Goal: Information Seeking & Learning: Learn about a topic

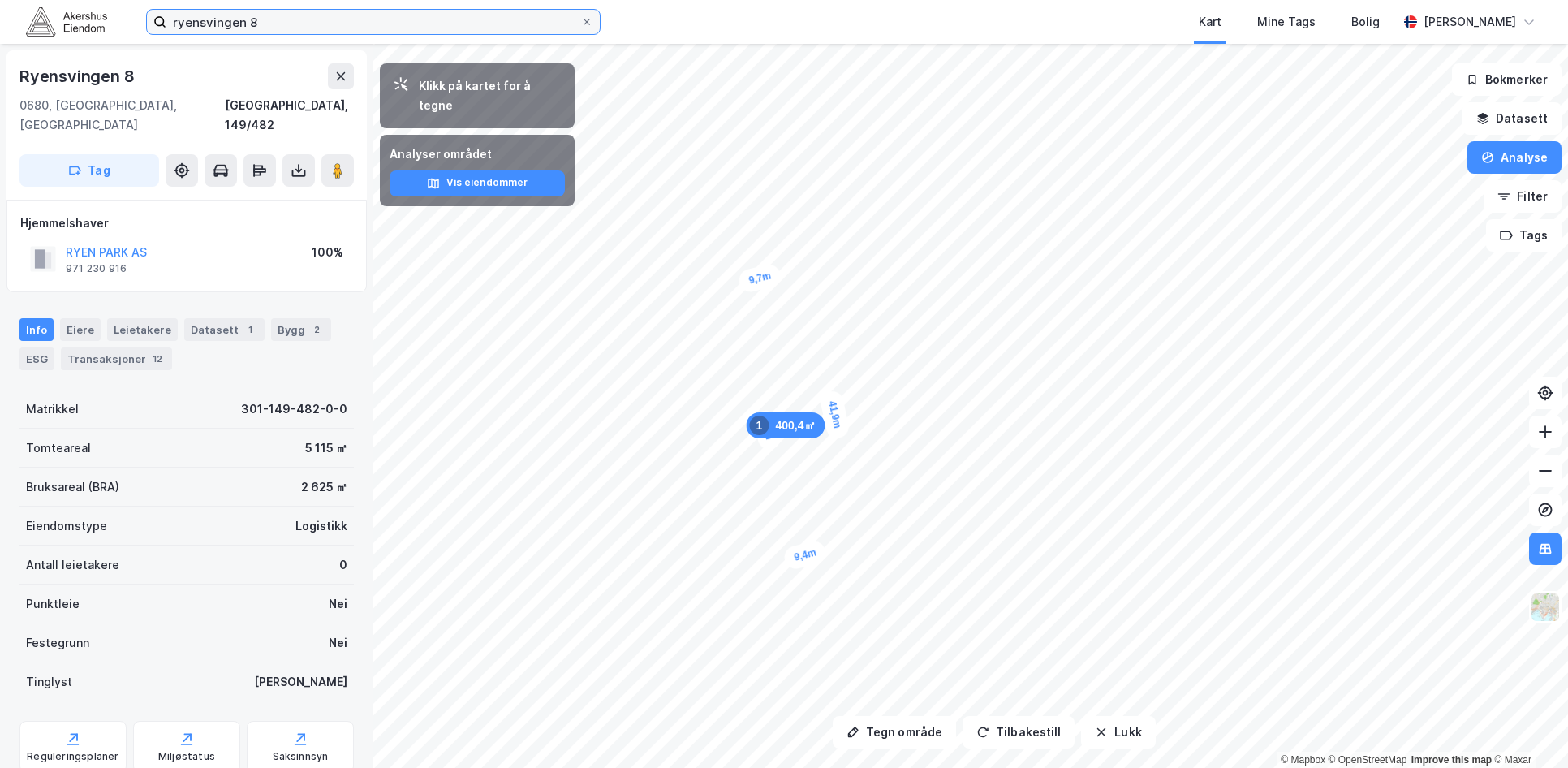
click at [204, 21] on input "ryensvingen 8" at bounding box center [373, 22] width 414 height 25
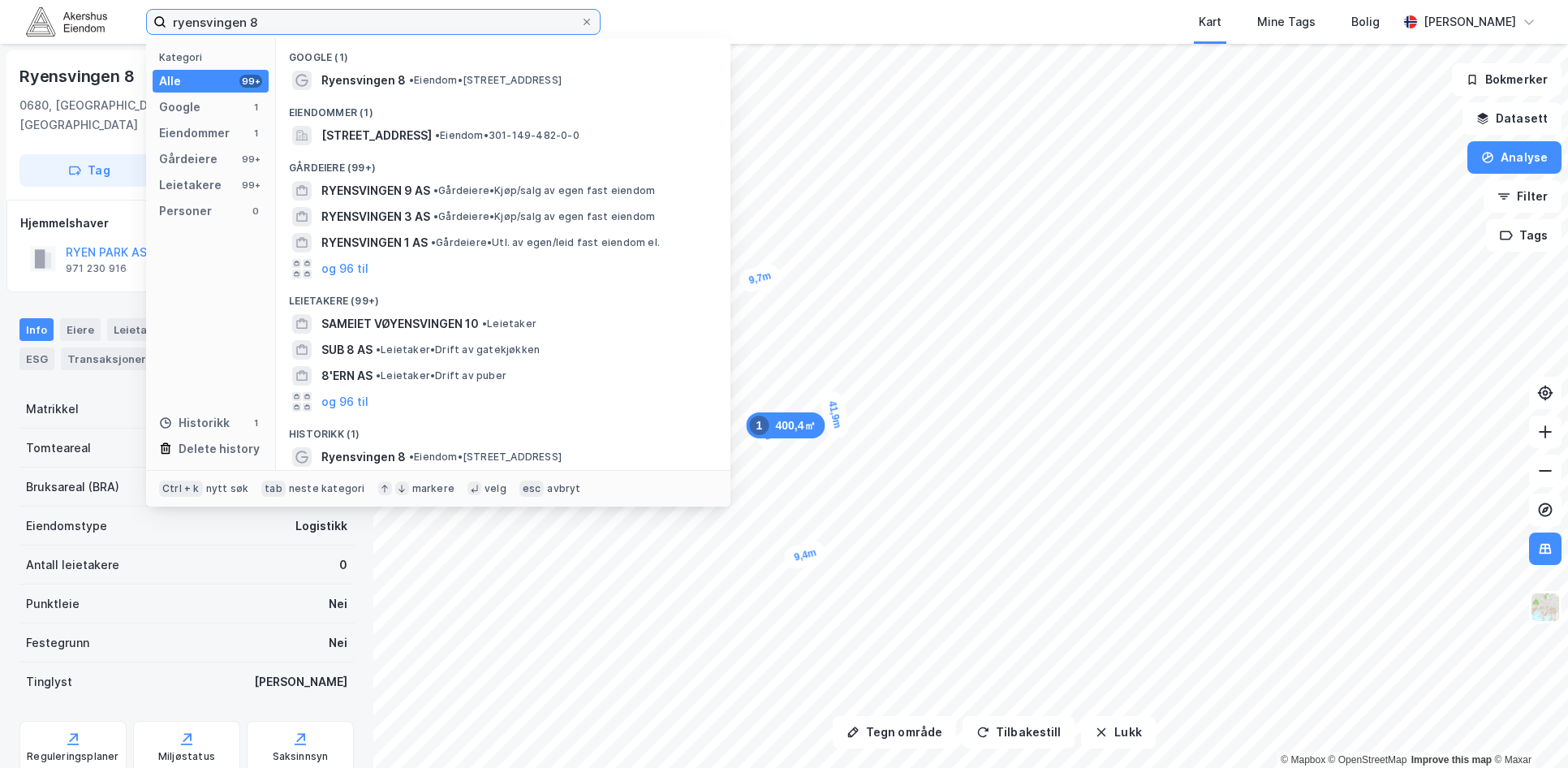
click at [204, 21] on input "ryensvingen 8" at bounding box center [373, 22] width 414 height 25
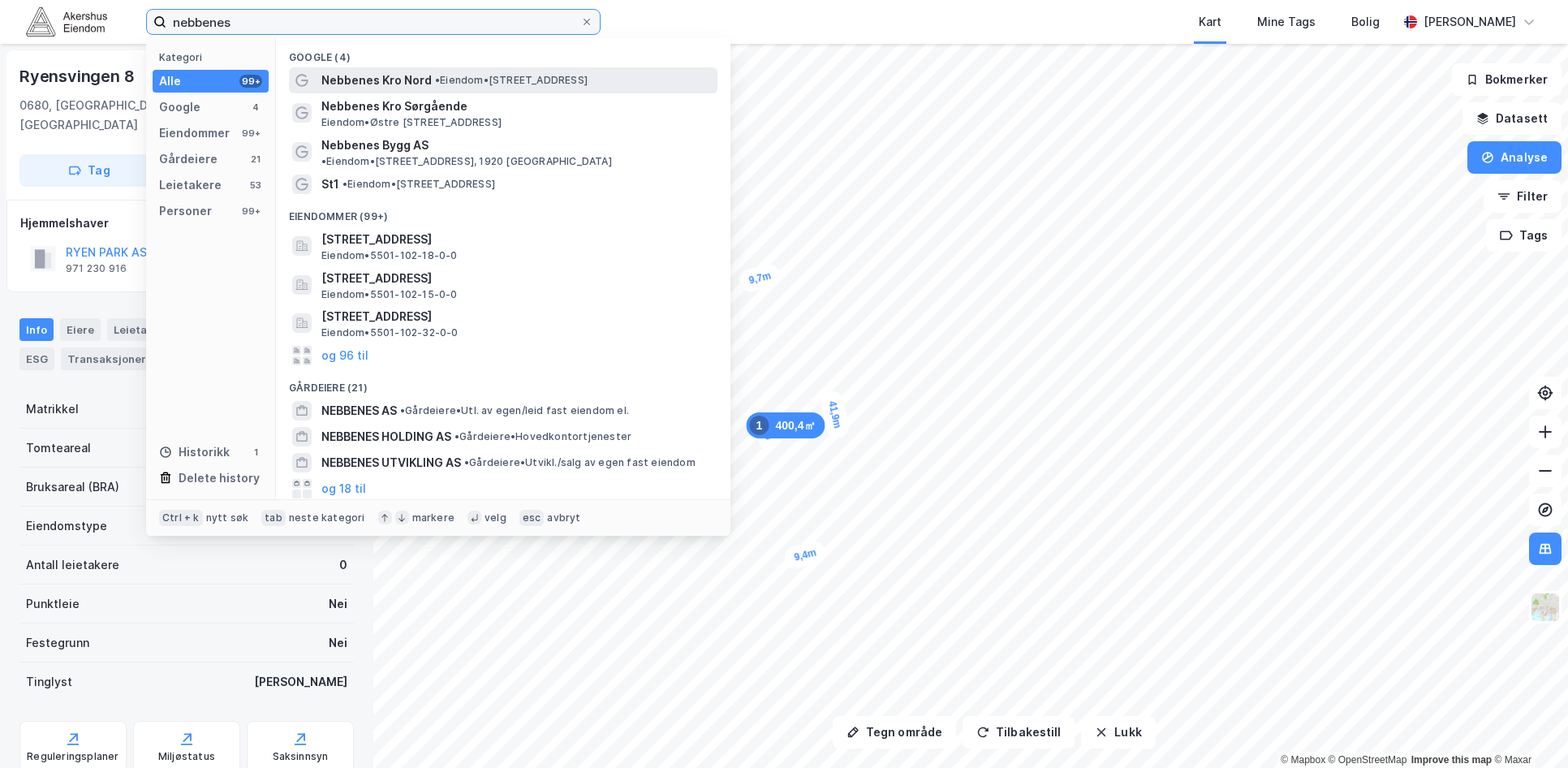
type input "nebbenes"
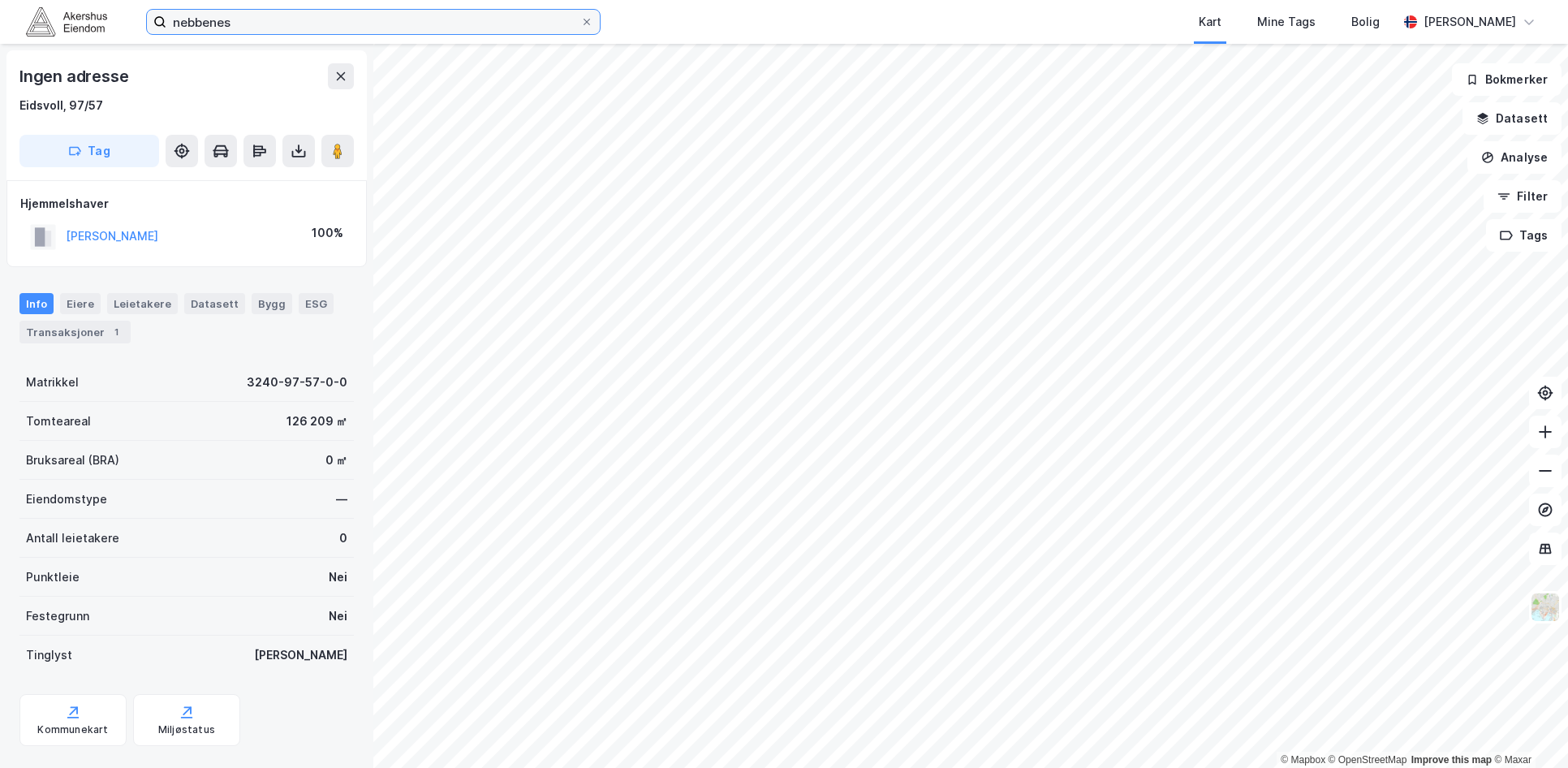
click at [245, 21] on input "nebbenes" at bounding box center [373, 22] width 414 height 25
